Goal: Transaction & Acquisition: Purchase product/service

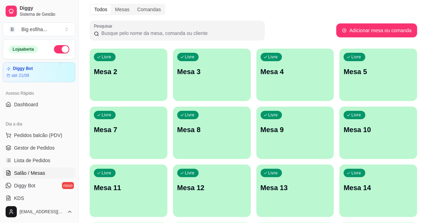
click at [322, 133] on footer at bounding box center [216, 130] width 269 height 11
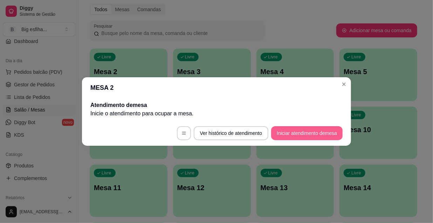
click at [317, 131] on button "Iniciar atendimento de mesa" at bounding box center [306, 133] width 71 height 14
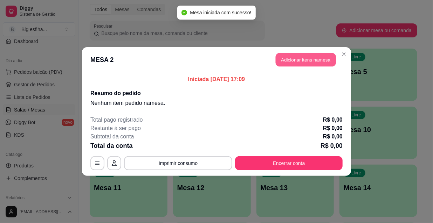
click at [309, 60] on button "Adicionar itens na mesa" at bounding box center [305, 60] width 60 height 14
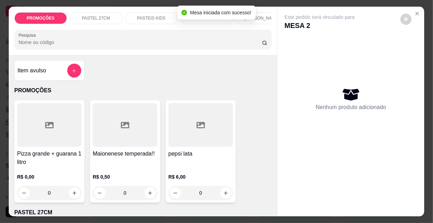
click at [207, 44] on input "Pesquisa" at bounding box center [140, 42] width 243 height 7
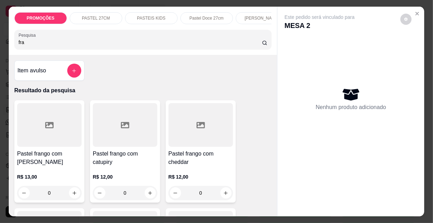
type input "fra"
click at [42, 151] on div "Pastel frango com mussarela R$ 13,00 0" at bounding box center [49, 151] width 70 height 103
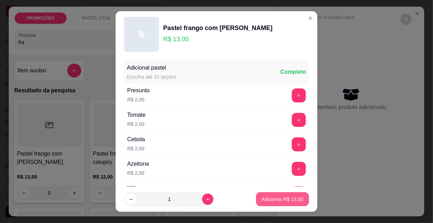
click at [280, 201] on p "Adicionar R$ 13,00" at bounding box center [282, 199] width 42 height 7
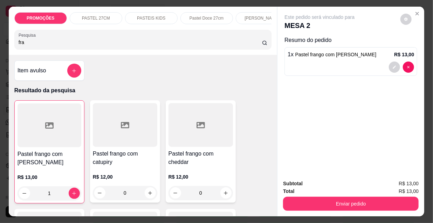
type input "1"
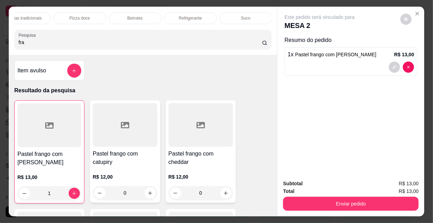
scroll to position [0, 402]
click at [209, 17] on div "Refrigerante" at bounding box center [191, 18] width 53 height 12
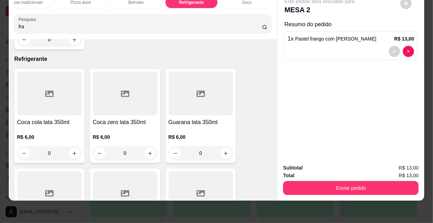
scroll to position [6843, 0]
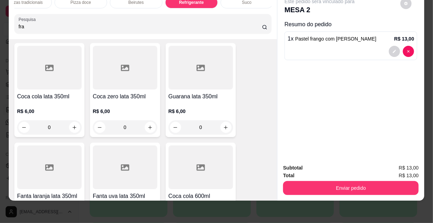
click at [223, 223] on icon "increase-product-quantity" at bounding box center [225, 227] width 5 height 5
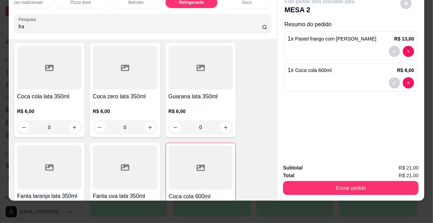
type input "1"
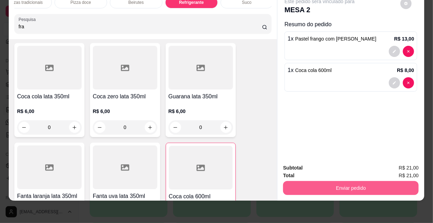
click at [350, 189] on button "Enviar pedido" at bounding box center [350, 188] width 135 height 14
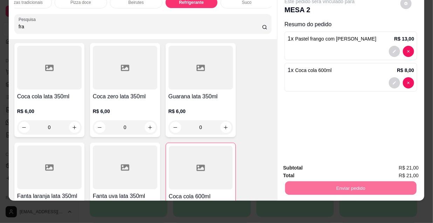
click at [331, 168] on button "Não registrar e enviar pedido" at bounding box center [328, 166] width 73 height 13
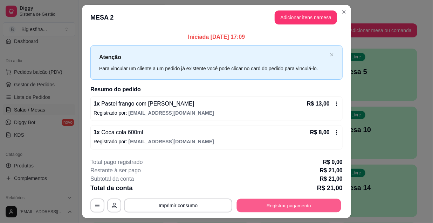
click at [295, 202] on button "Registrar pagamento" at bounding box center [289, 206] width 104 height 14
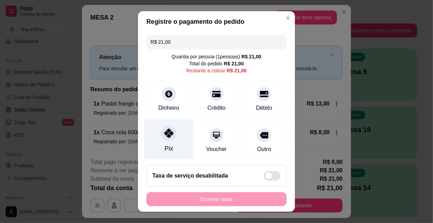
click at [166, 141] on div "Pix" at bounding box center [168, 139] width 49 height 41
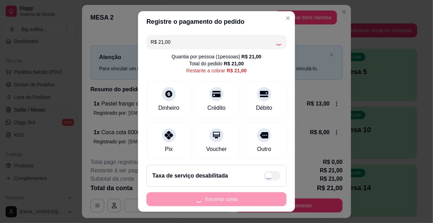
type input "R$ 0,00"
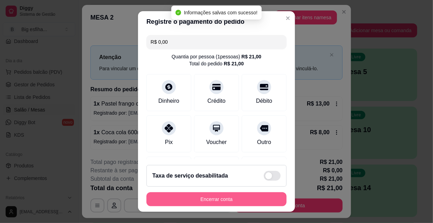
click at [203, 201] on button "Encerrar conta" at bounding box center [216, 200] width 140 height 14
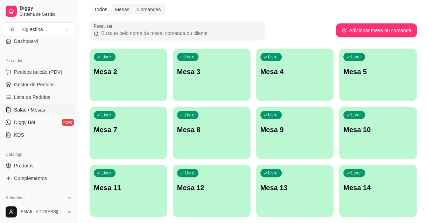
click at [130, 89] on div "Livre Mesa 2" at bounding box center [129, 71] width 78 height 44
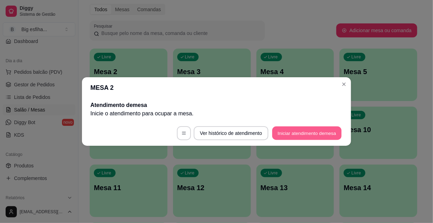
click at [296, 128] on button "Iniciar atendimento de mesa" at bounding box center [306, 134] width 69 height 14
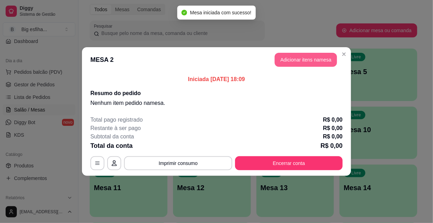
click at [307, 52] on header "MESA 2 Adicionar itens na mesa" at bounding box center [216, 59] width 269 height 25
click at [309, 64] on button "Adicionar itens na mesa" at bounding box center [305, 60] width 60 height 14
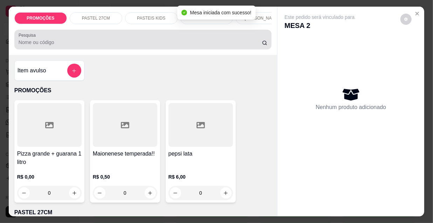
click at [70, 44] on input "Pesquisa" at bounding box center [140, 42] width 243 height 7
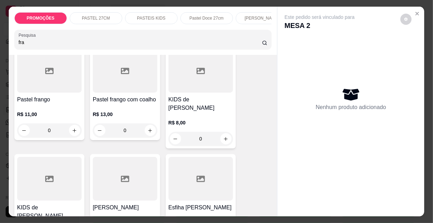
scroll to position [254, 0]
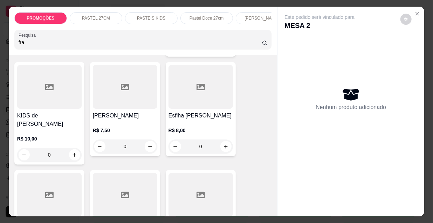
type input "fra"
click at [211, 112] on h4 "Esfiha [PERSON_NAME]" at bounding box center [200, 116] width 64 height 8
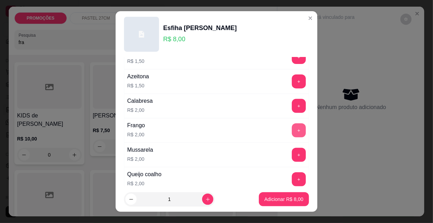
scroll to position [159, 0]
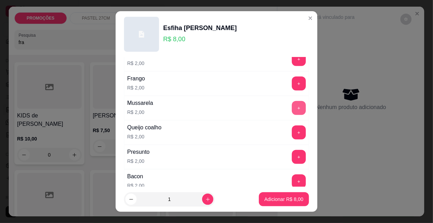
click at [292, 111] on button "+" at bounding box center [299, 108] width 14 height 14
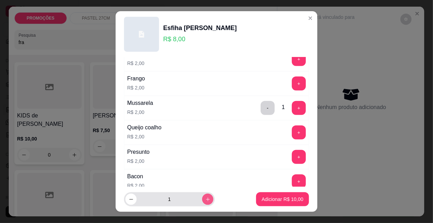
click at [203, 201] on button "increase-product-quantity" at bounding box center [207, 199] width 11 height 11
type input "2"
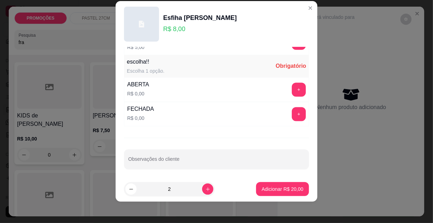
scroll to position [11, 0]
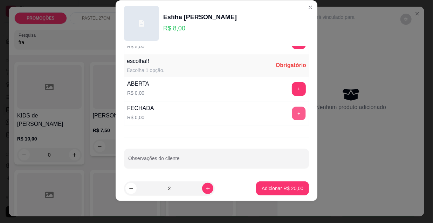
click at [292, 111] on button "+" at bounding box center [299, 114] width 14 height 14
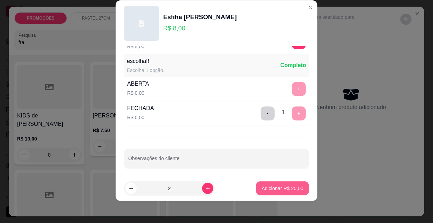
click at [285, 191] on p "Adicionar R$ 20,00" at bounding box center [282, 188] width 42 height 7
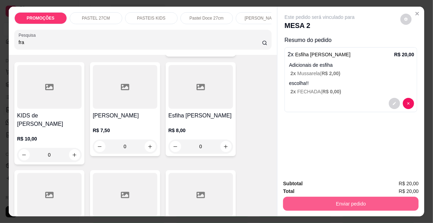
click at [330, 201] on button "Enviar pedido" at bounding box center [350, 204] width 135 height 14
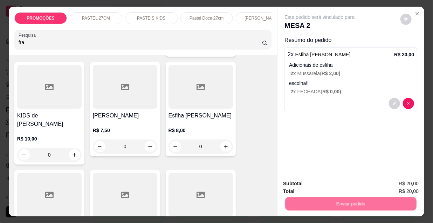
click at [323, 187] on button "Não registrar e enviar pedido" at bounding box center [328, 184] width 71 height 13
